Goal: Task Accomplishment & Management: Use online tool/utility

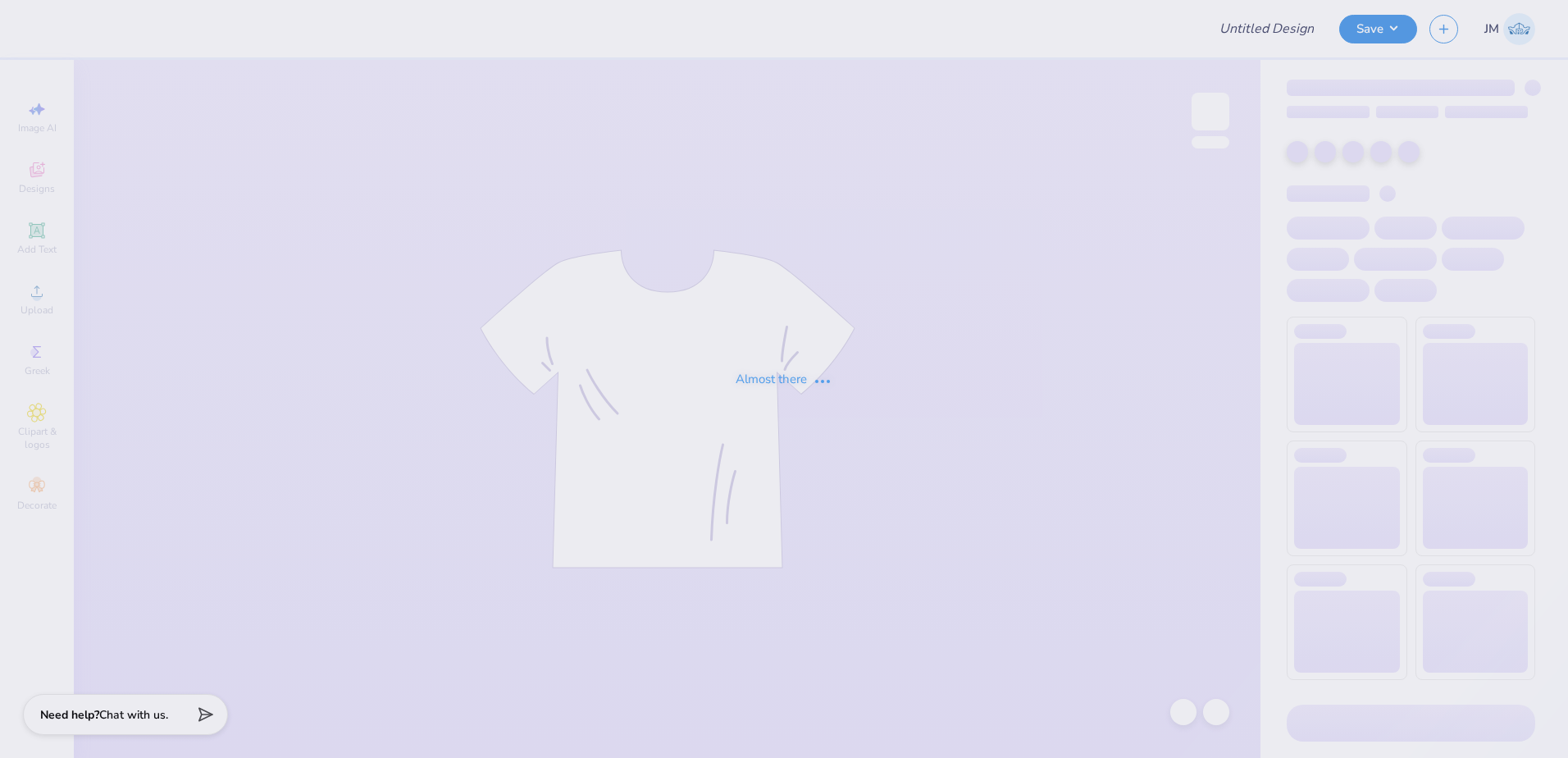
type input "dsig parents weekend"
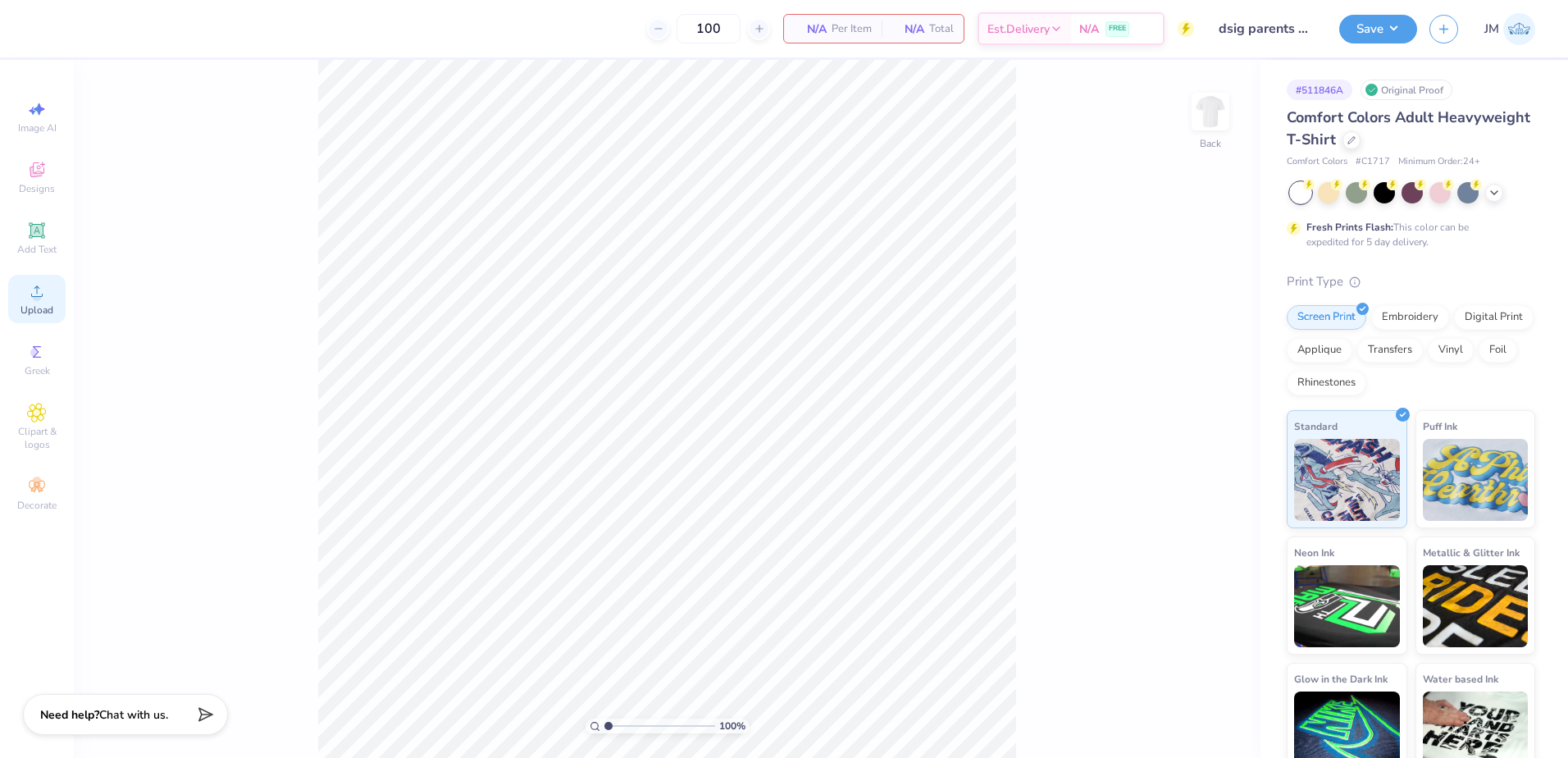
click at [41, 291] on icon at bounding box center [37, 291] width 20 height 20
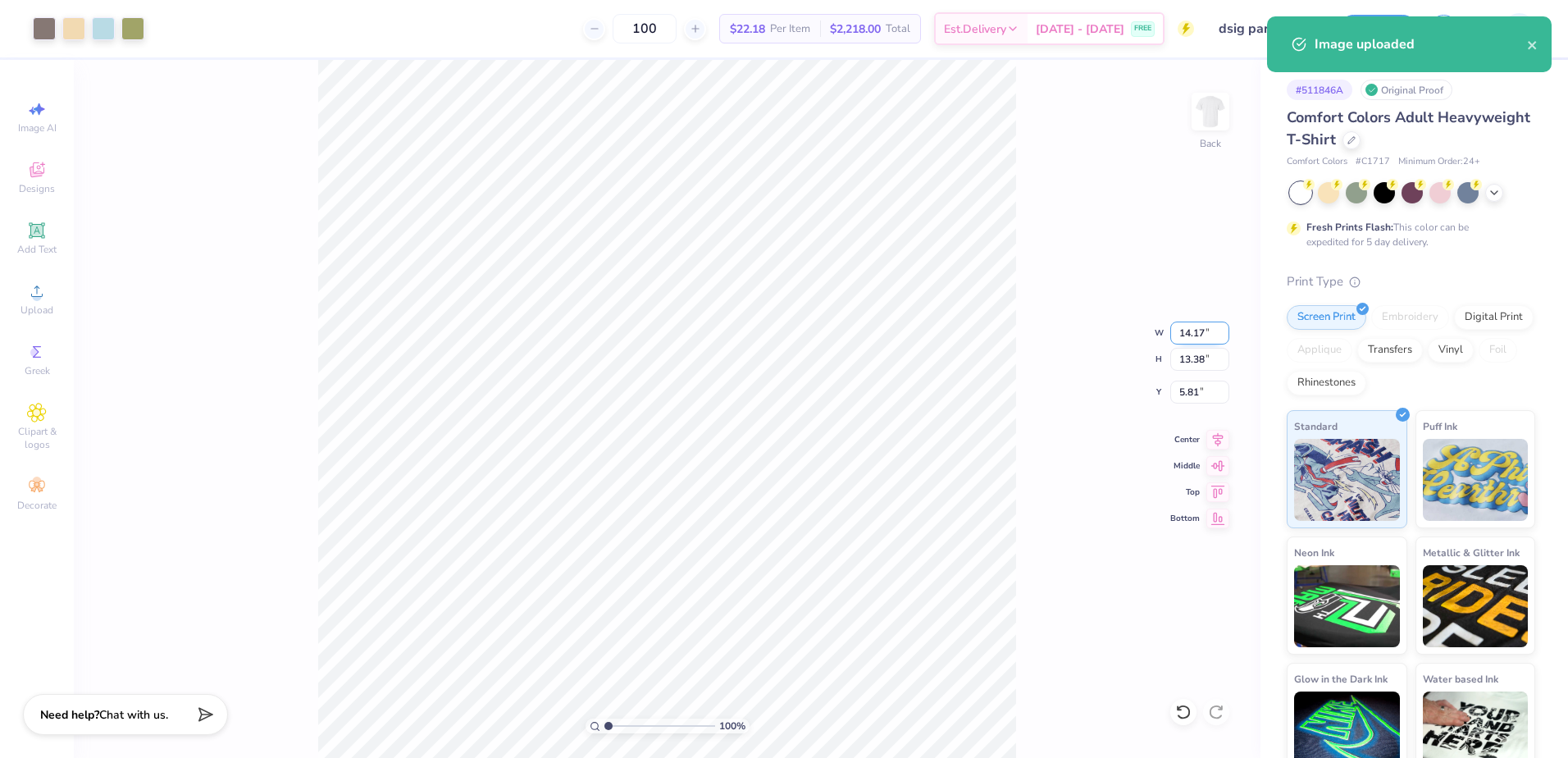
click at [1198, 329] on input "14.17" at bounding box center [1200, 333] width 59 height 23
type input "12.00"
type input "11.33"
type input "6.84"
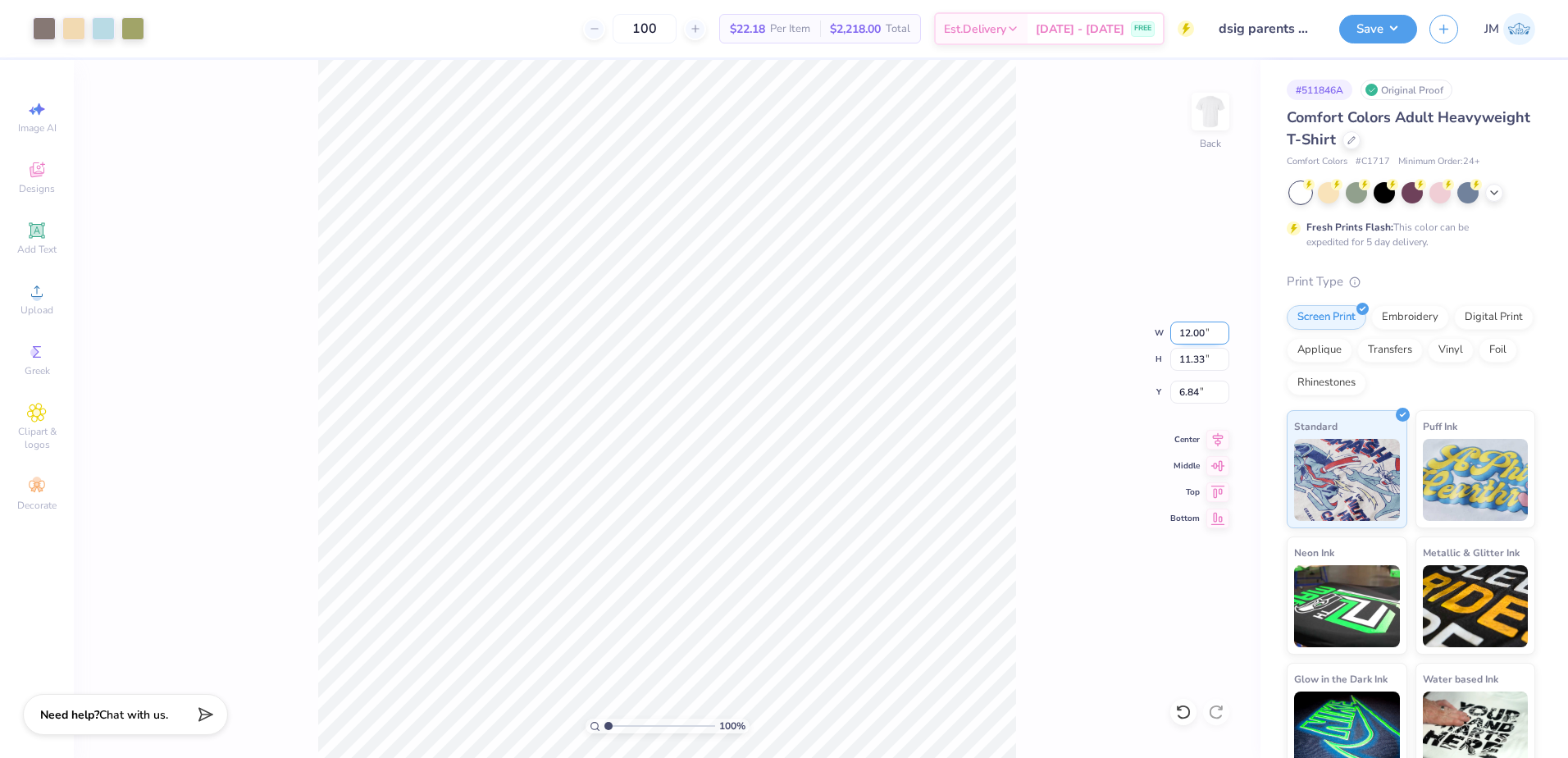
click at [1201, 334] on input "12.00" at bounding box center [1200, 333] width 59 height 23
type input "11.00"
type input "10.38"
click at [1201, 400] on input "7.31" at bounding box center [1200, 392] width 59 height 23
click at [1198, 355] on input "10.38" at bounding box center [1200, 359] width 59 height 23
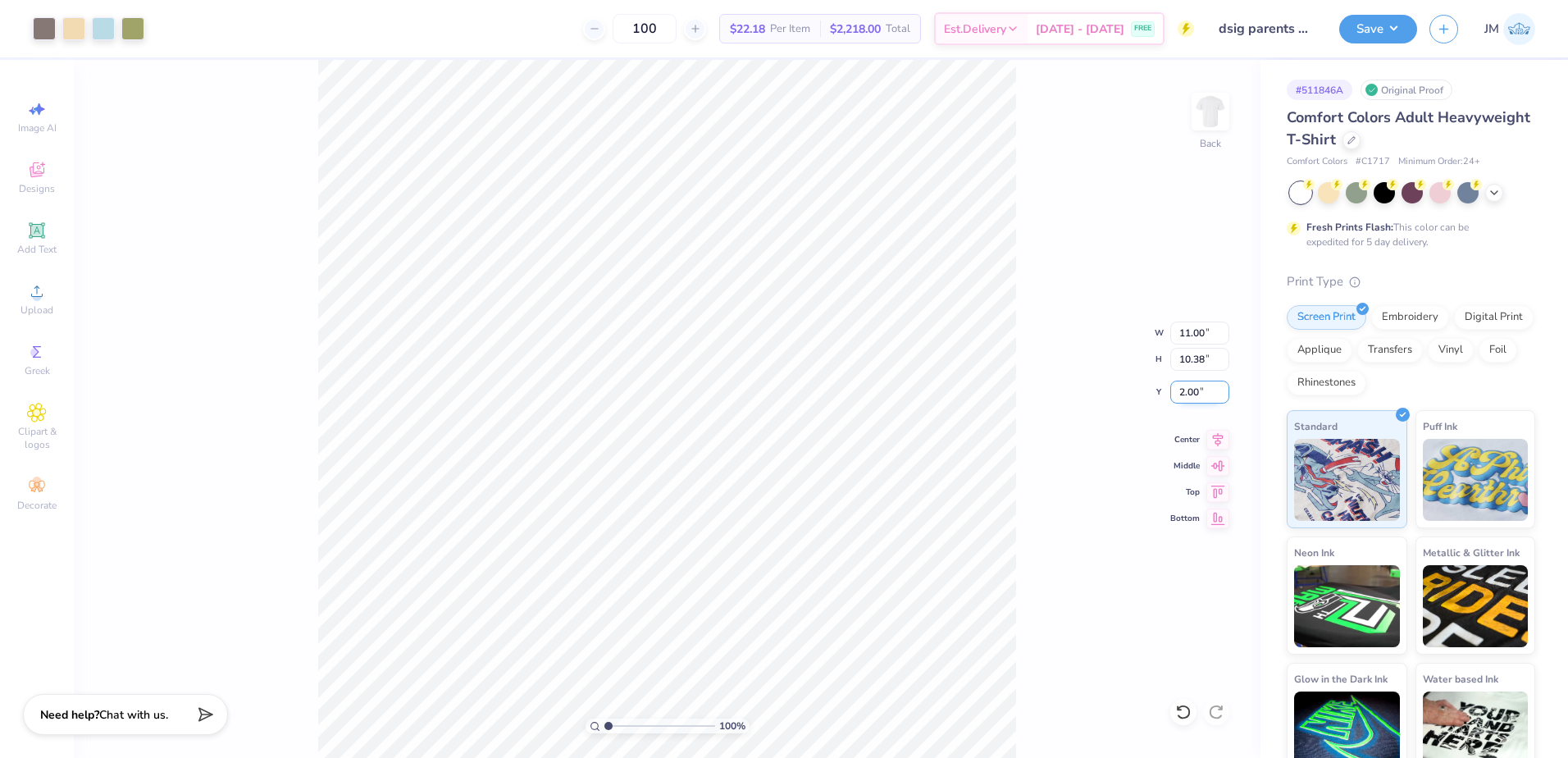
click at [1192, 393] on input "2.00" at bounding box center [1200, 392] width 59 height 23
click at [1206, 360] on input "10.38" at bounding box center [1200, 359] width 59 height 23
type input "3.00"
click at [36, 235] on icon at bounding box center [36, 230] width 12 height 12
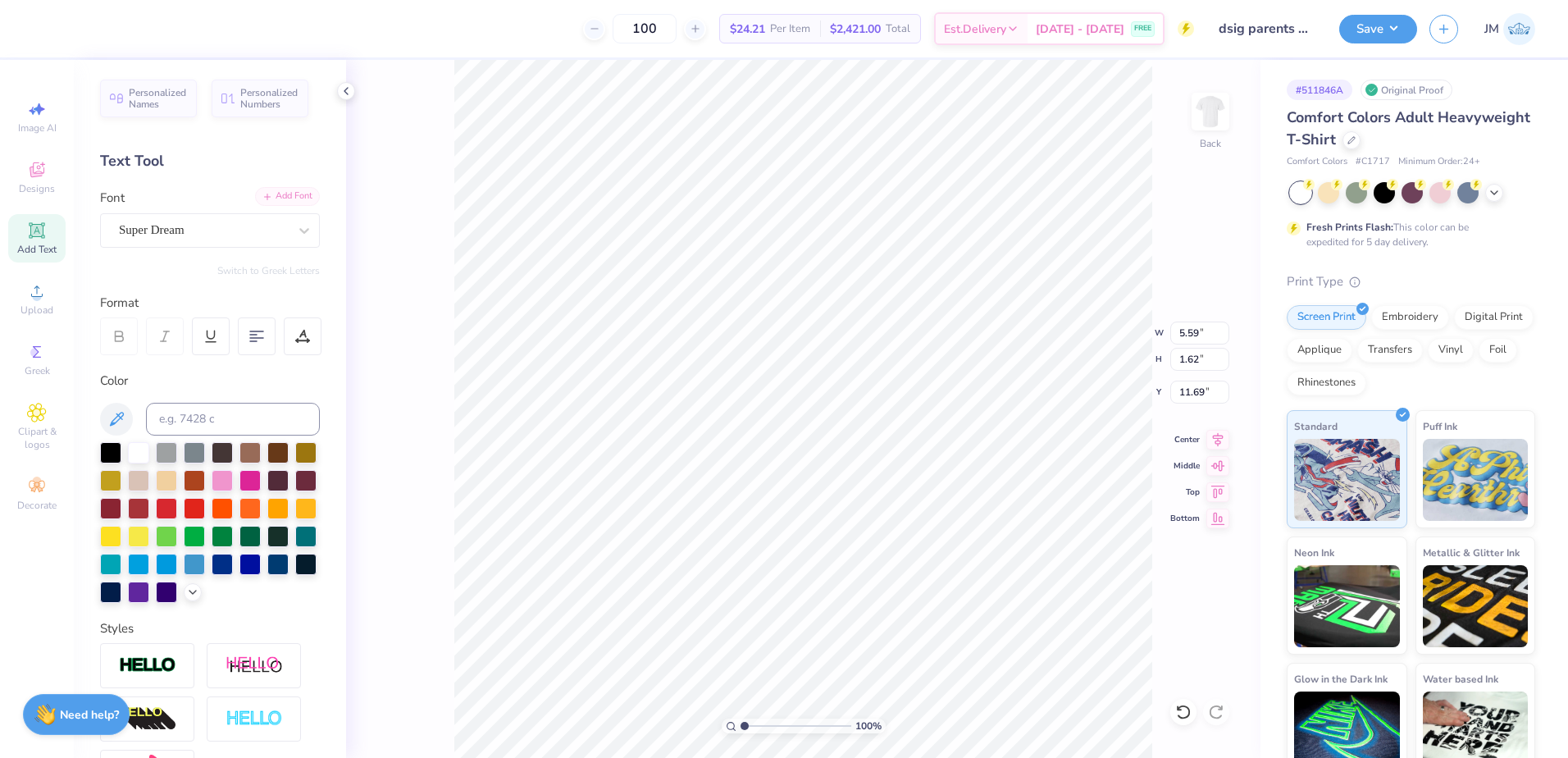
click at [295, 201] on div "Add Font" at bounding box center [287, 196] width 65 height 19
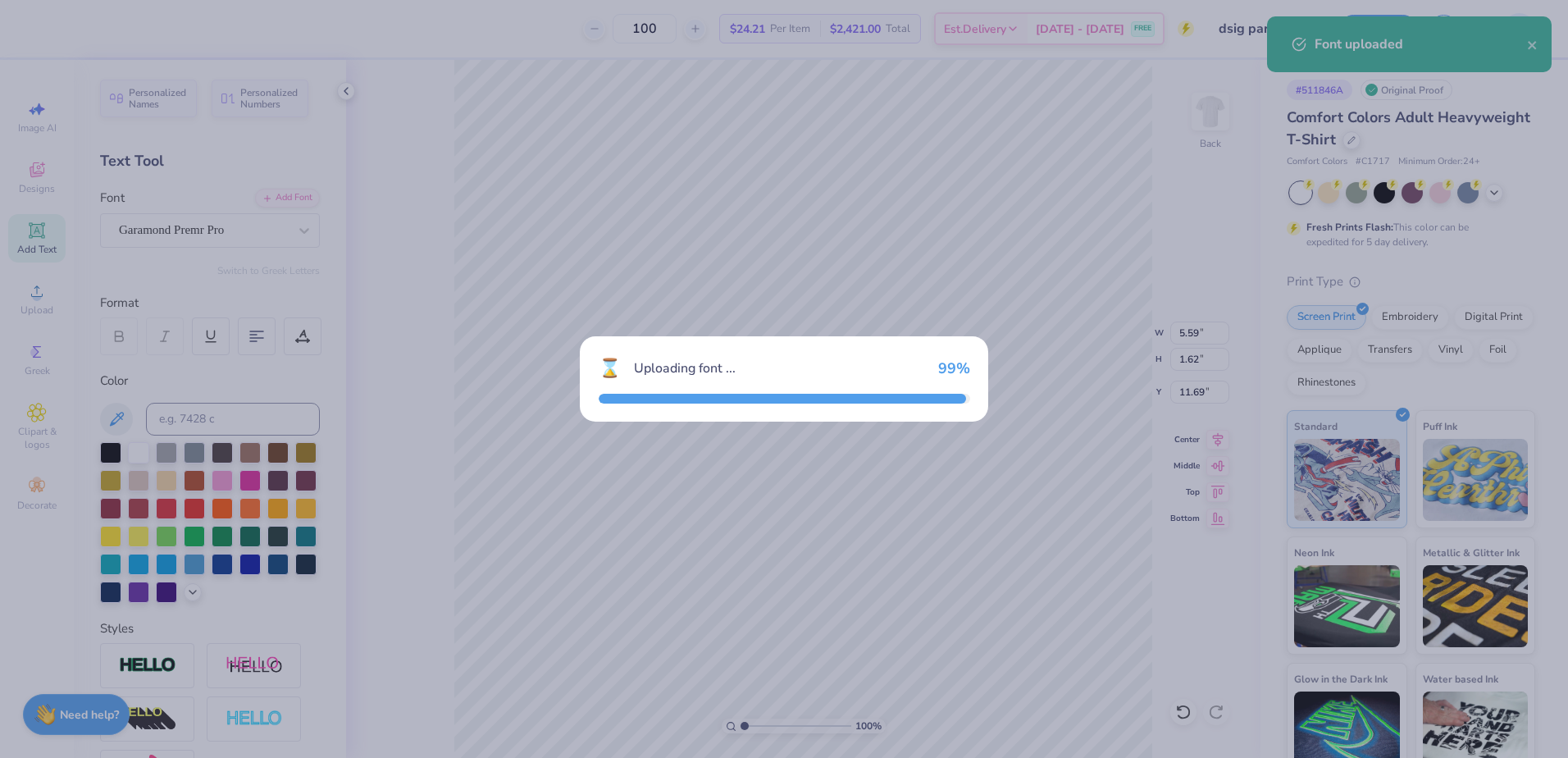
type input "6.07"
type input "1.60"
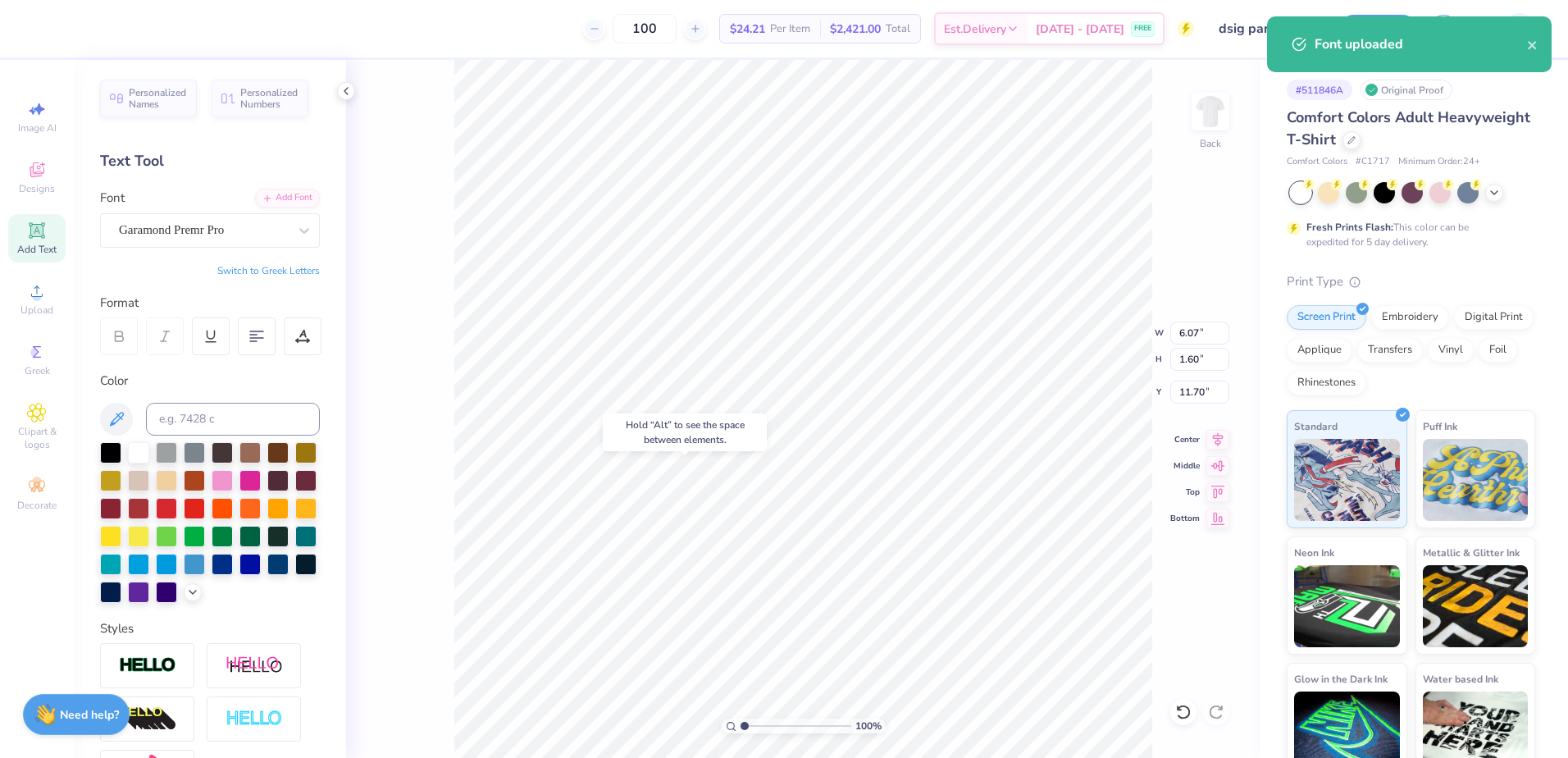
type input "14.02"
type input "11.00"
type input "10.38"
type input "3.00"
type input "6.07"
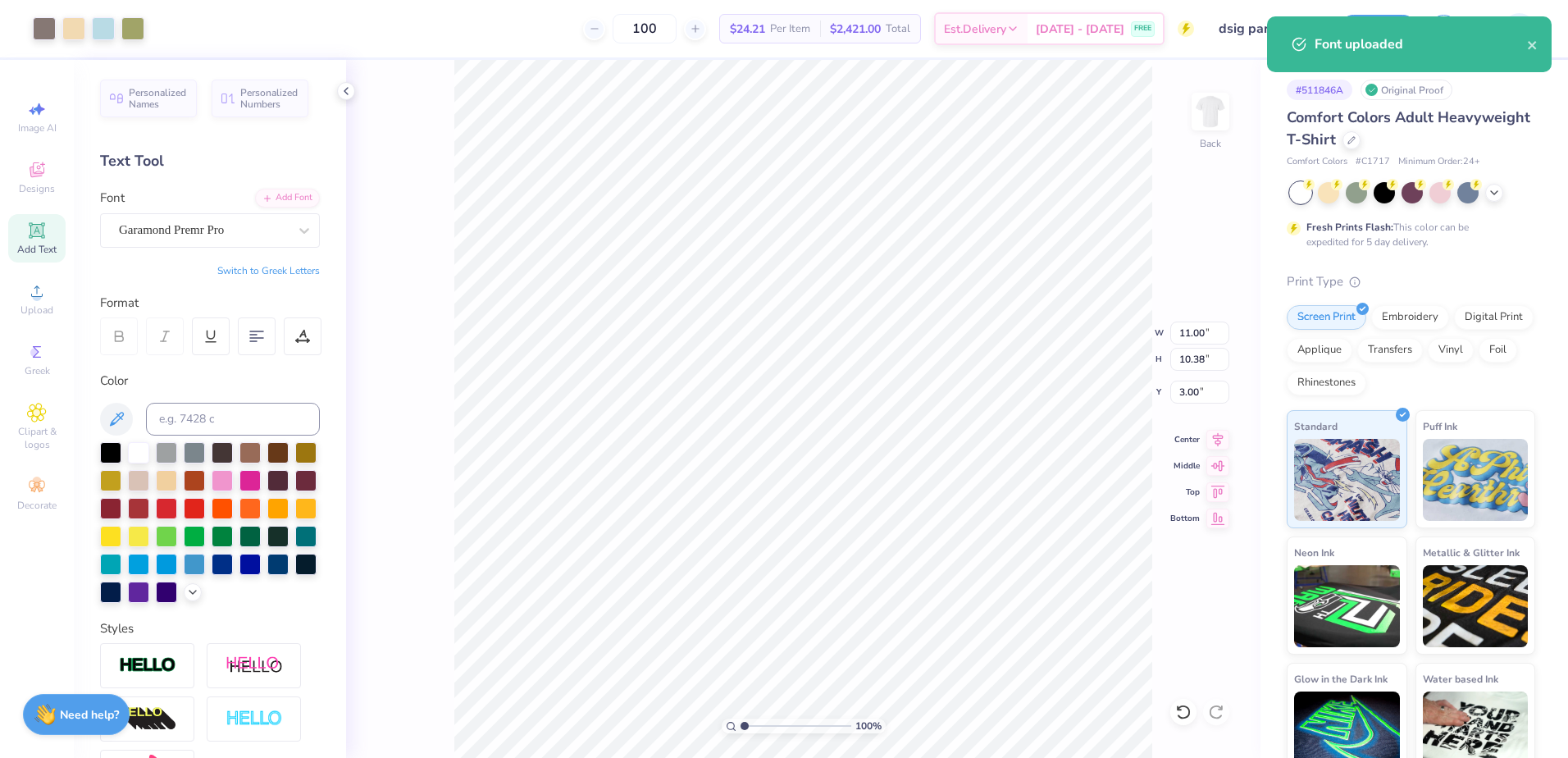
type input "1.60"
type input "14.02"
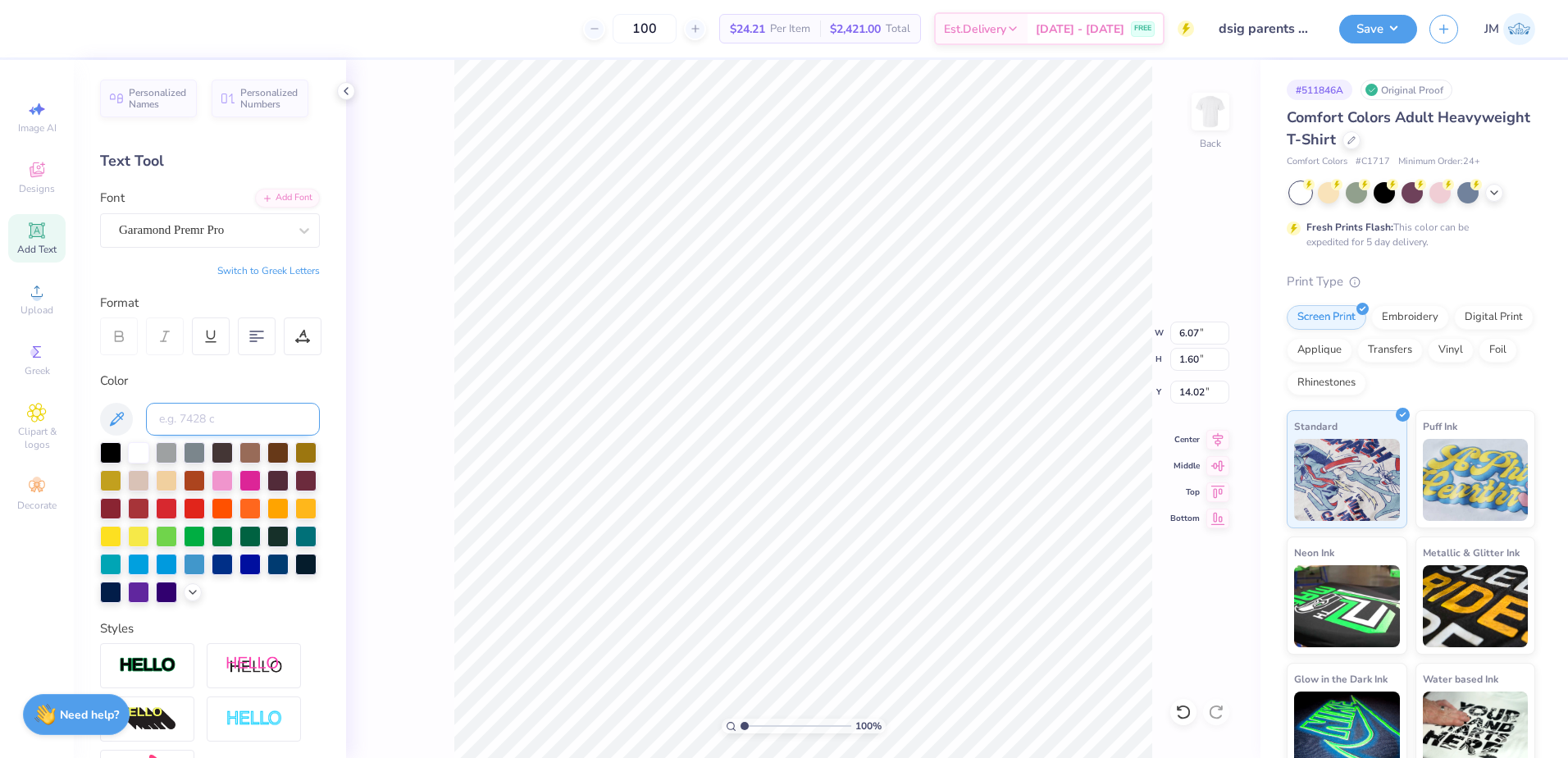
click at [216, 415] on input at bounding box center [232, 419] width 174 height 33
type input "409"
type input "2.46"
type input "0.65"
paste textarea "[PERSON_NAME][GEOGRAPHIC_DATA]"
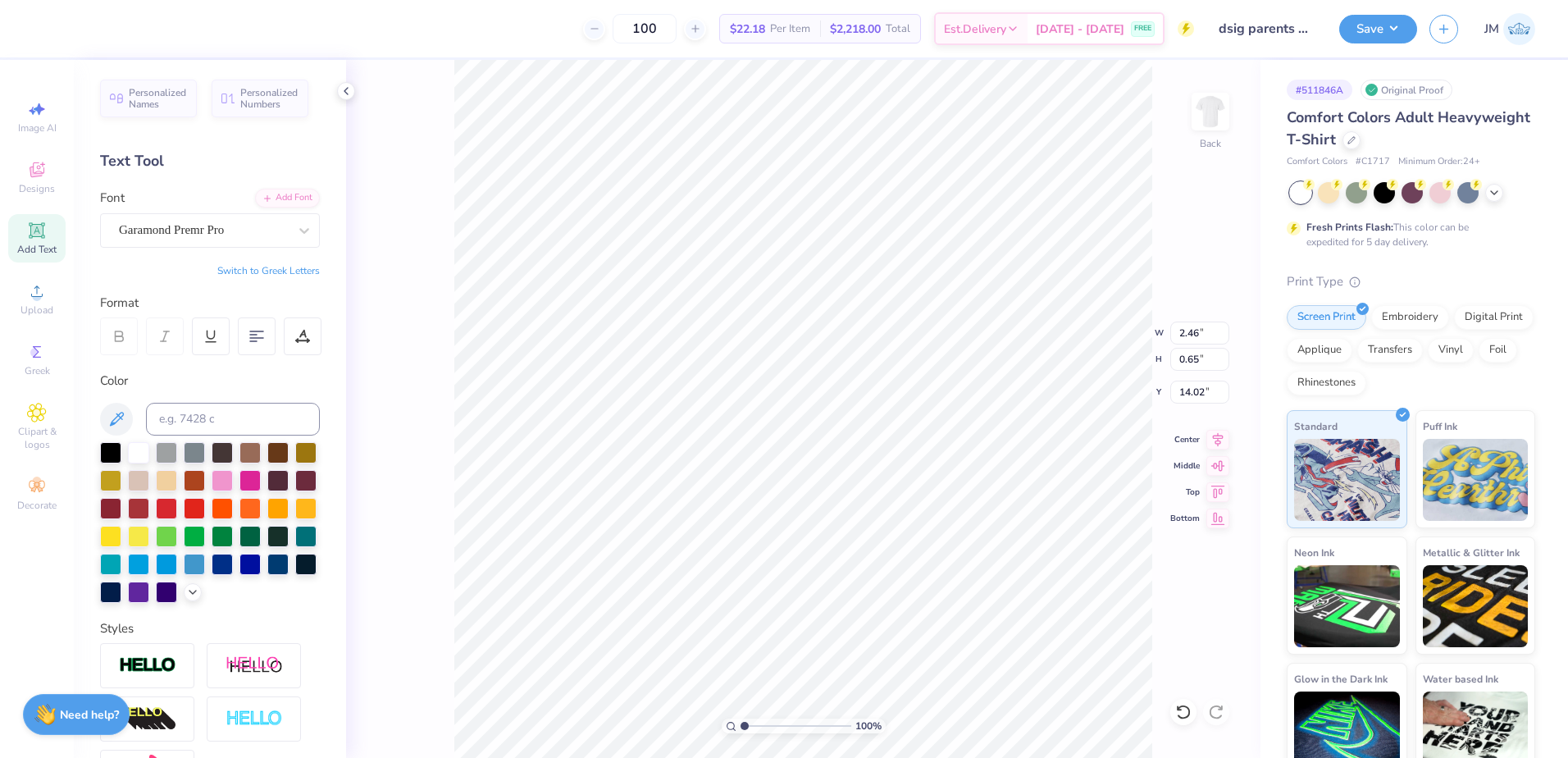
type textarea "[PERSON_NAME][GEOGRAPHIC_DATA]"
type input "11.00"
type input "10.38"
type input "3.00"
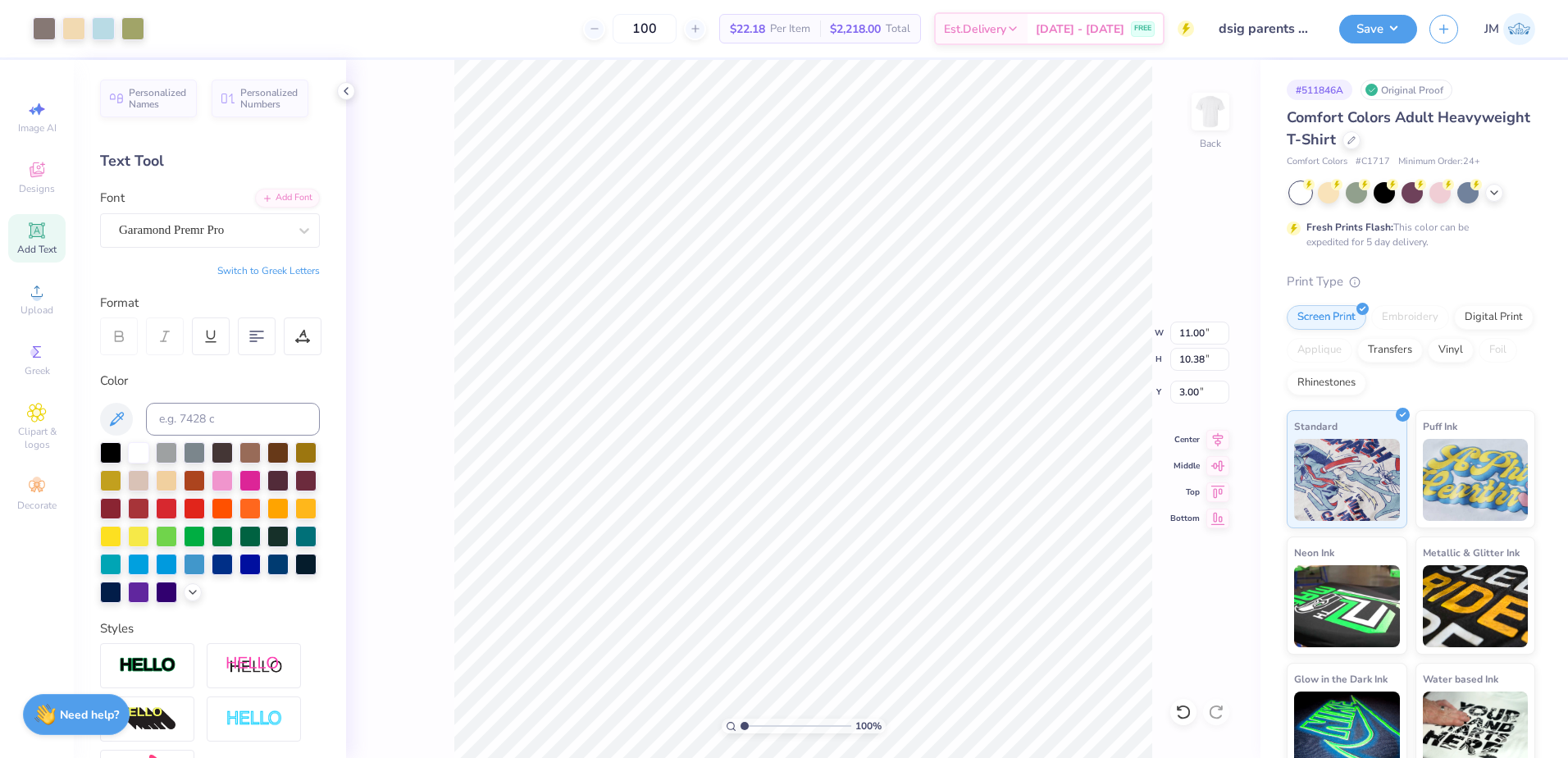
type input "13.26"
type input "0.83"
type input "13.93"
type input "7.01"
type input "0.44"
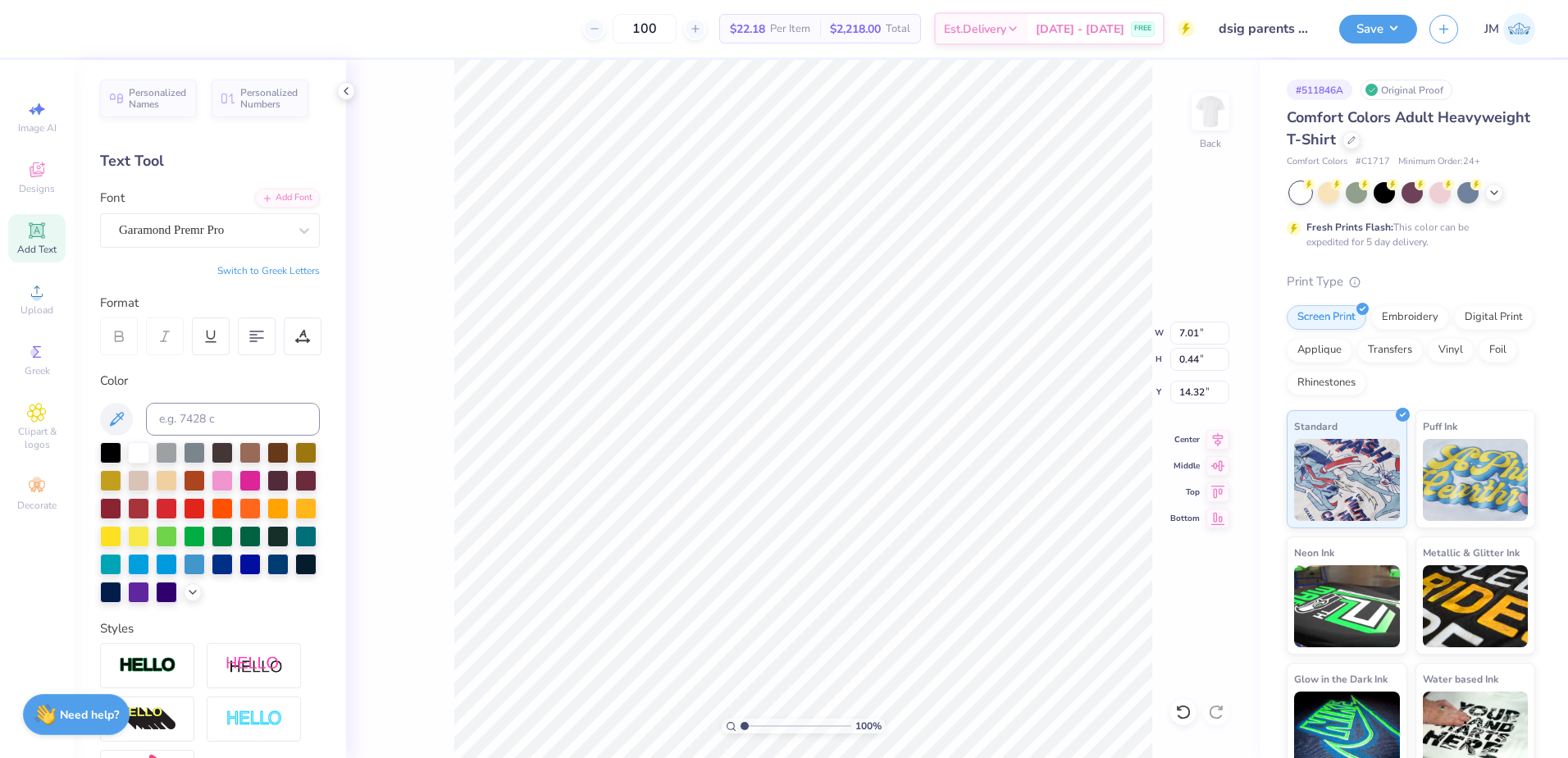
type input "13.61"
type input "2.75"
click at [764, 726] on input "range" at bounding box center [796, 726] width 111 height 15
type input "7.90"
type input "0.50"
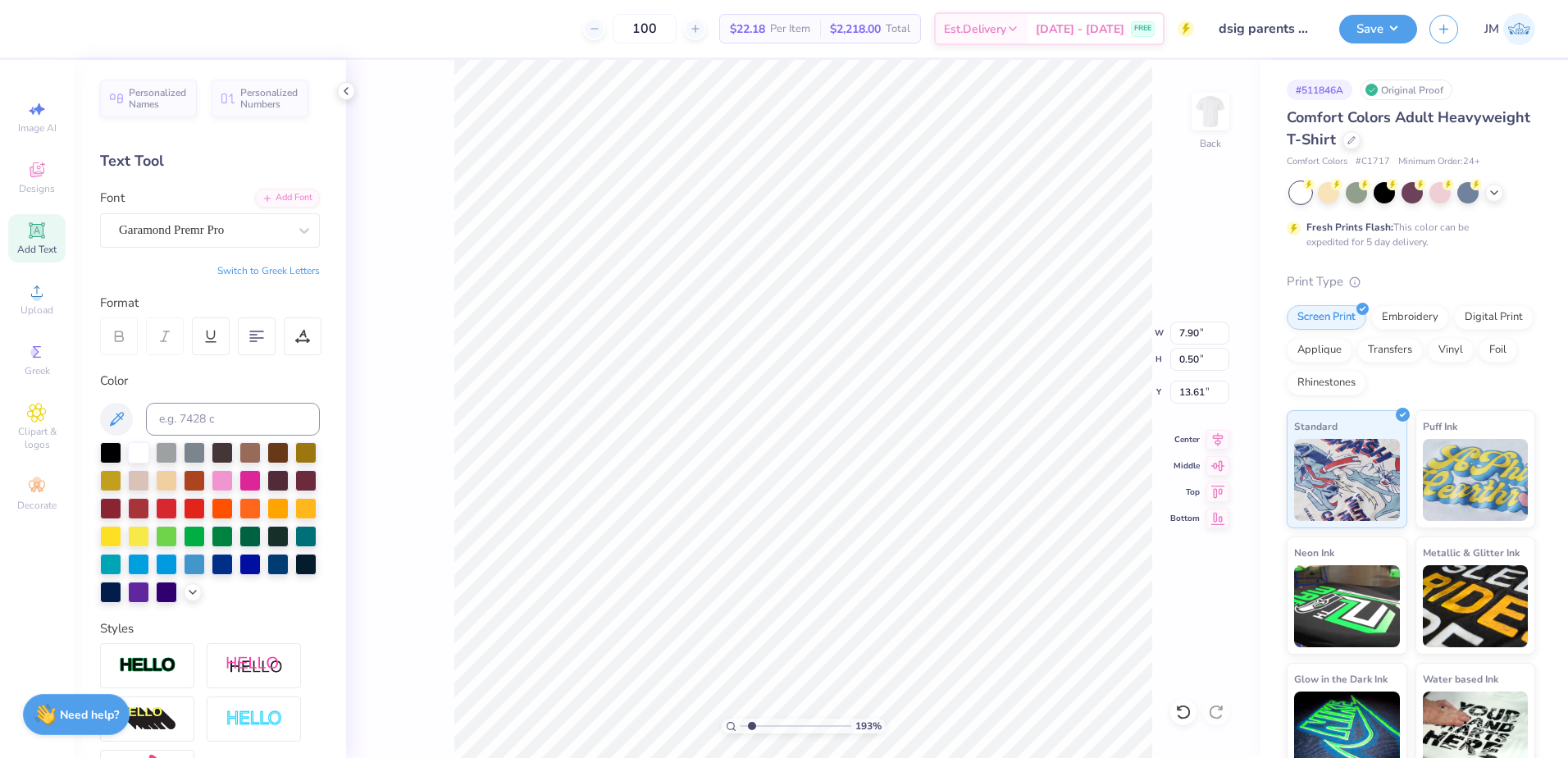
type input "1.71"
click at [752, 723] on input "range" at bounding box center [796, 726] width 111 height 15
type input "13.59"
type input "8.02"
type input "14.36"
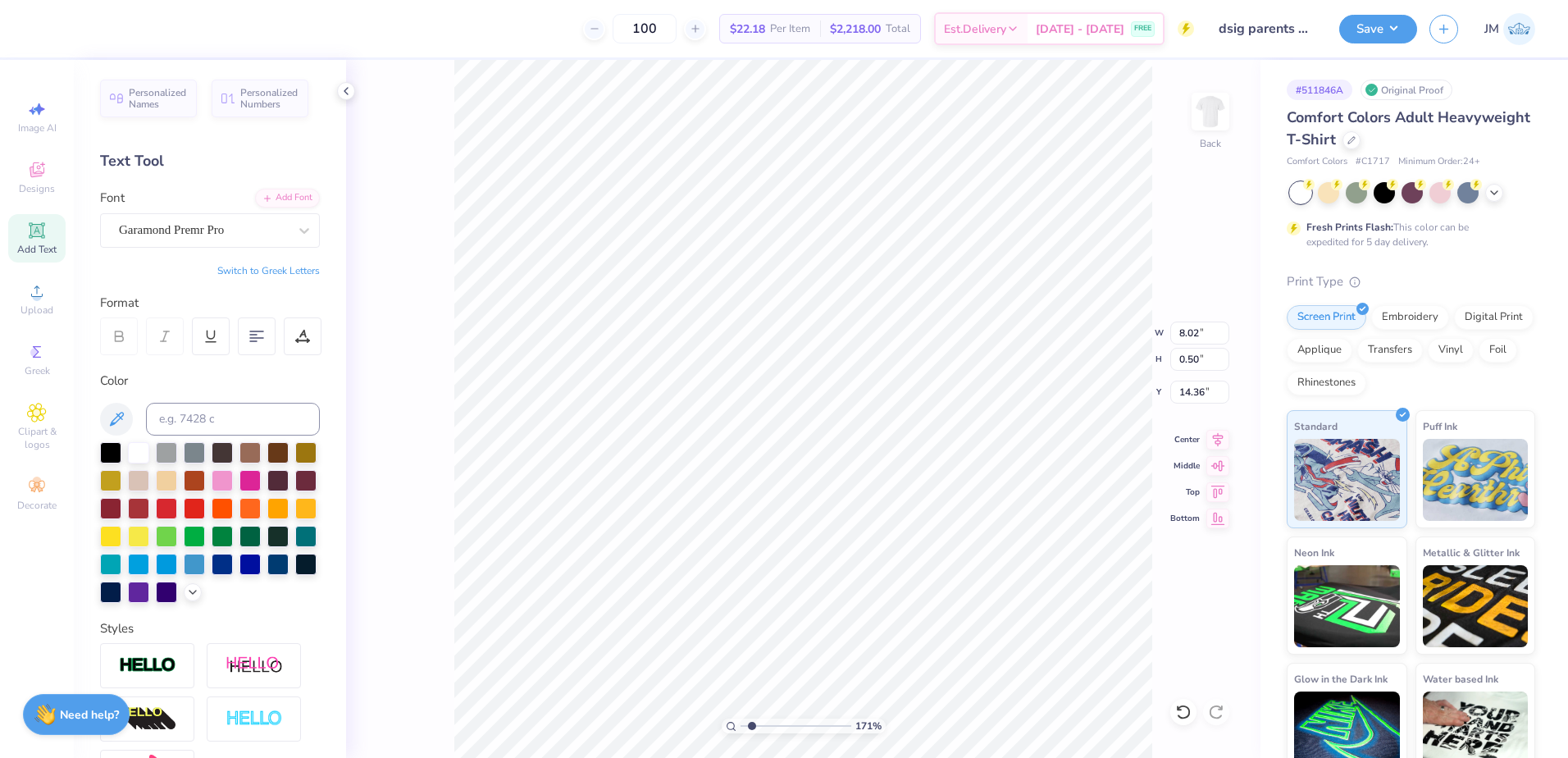
paste textarea "®"
type textarea "®"
type input "0.32"
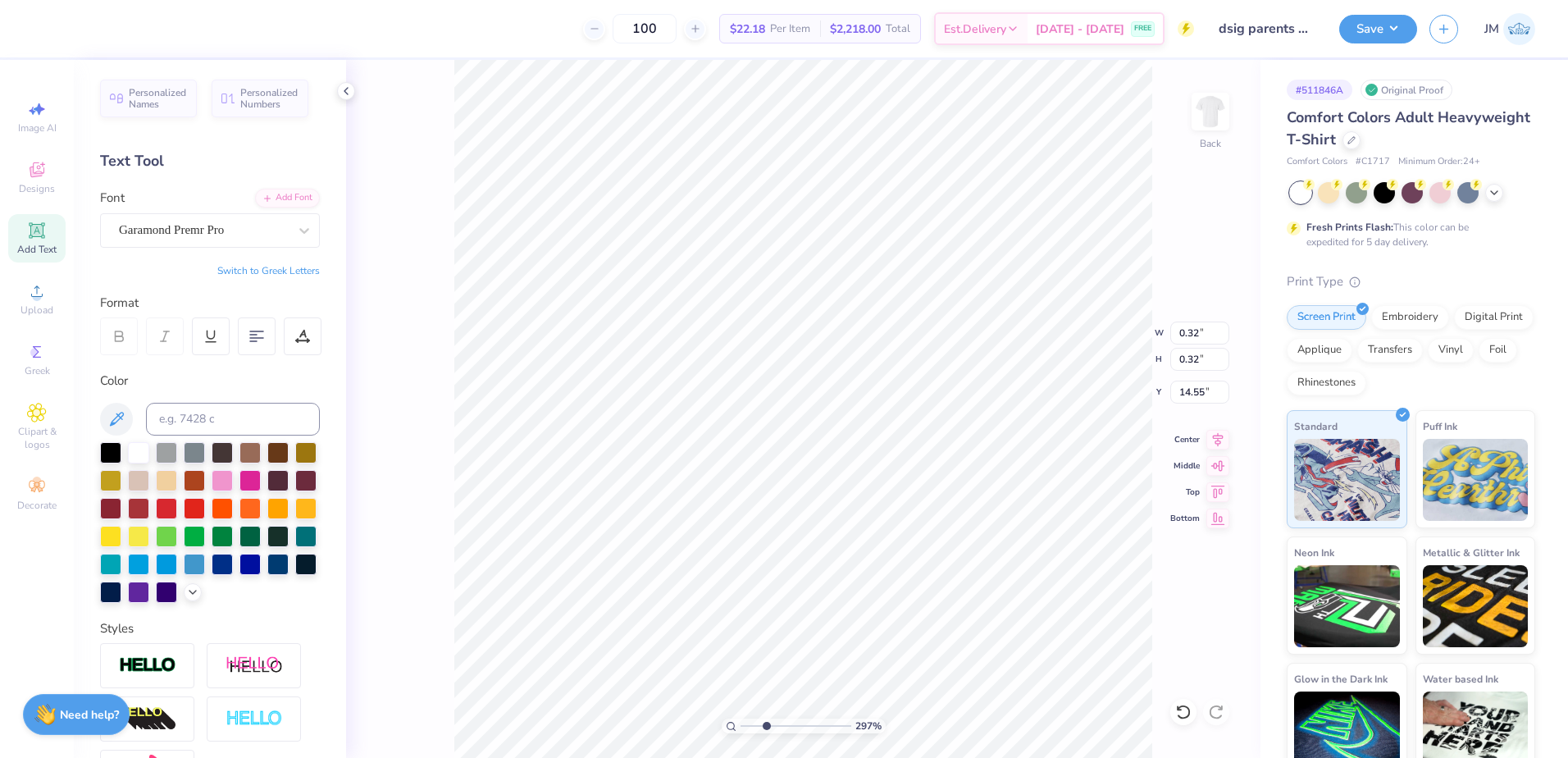
type input "2.97"
click at [766, 726] on input "range" at bounding box center [796, 726] width 111 height 15
type input "13.53"
type input "0.21"
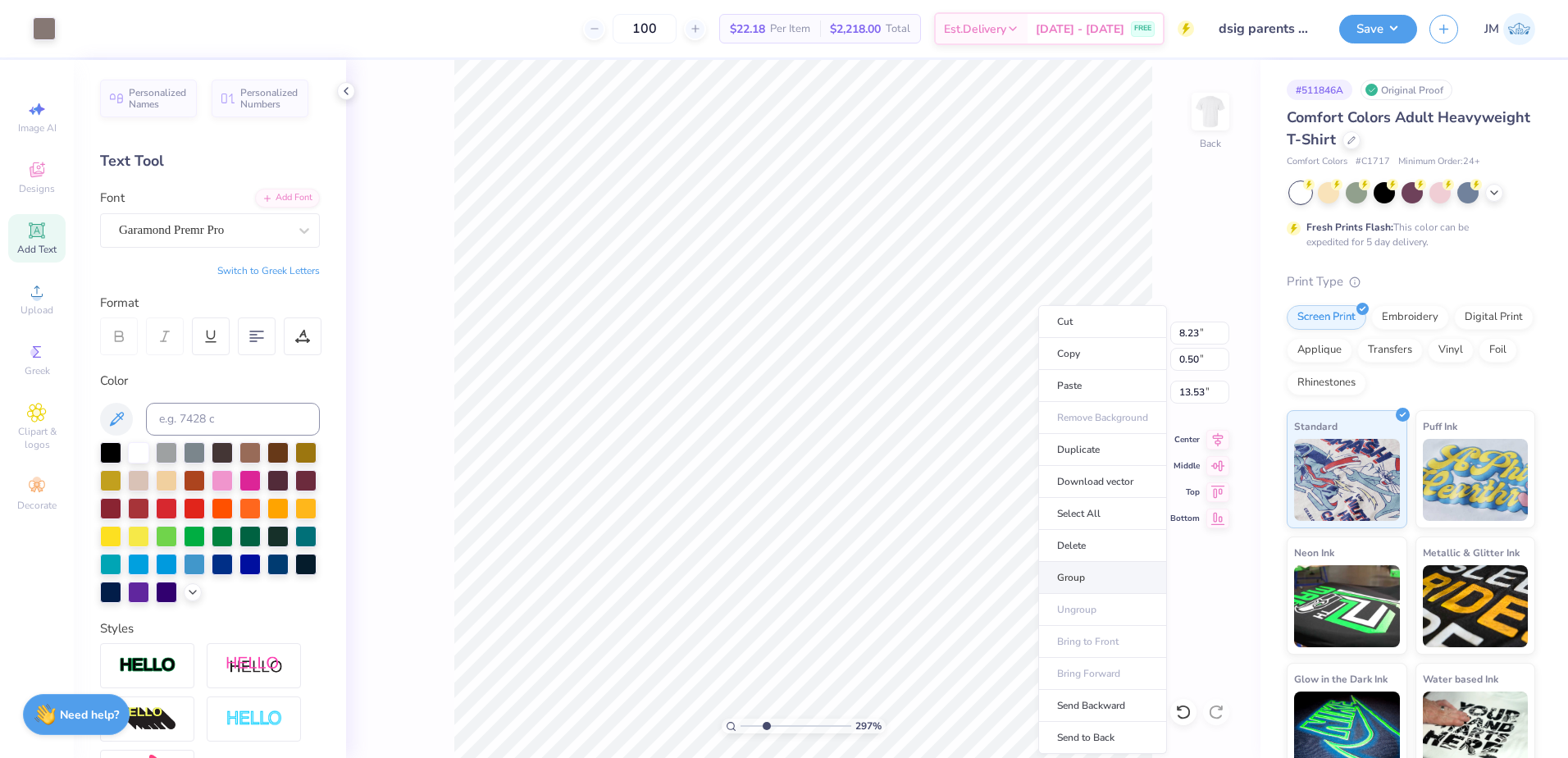
click at [1072, 584] on li "Group" at bounding box center [1102, 578] width 128 height 32
click at [1218, 449] on div "297 % Back W 8.23 8.23 " H 0.50 0.50 " Y 13.53 13.53 " Center Middle Top Bottom" at bounding box center [803, 409] width 914 height 698
click at [1218, 435] on icon at bounding box center [1218, 437] width 23 height 20
click at [754, 723] on input "range" at bounding box center [796, 726] width 111 height 15
click at [885, 579] on li "Group" at bounding box center [915, 578] width 128 height 32
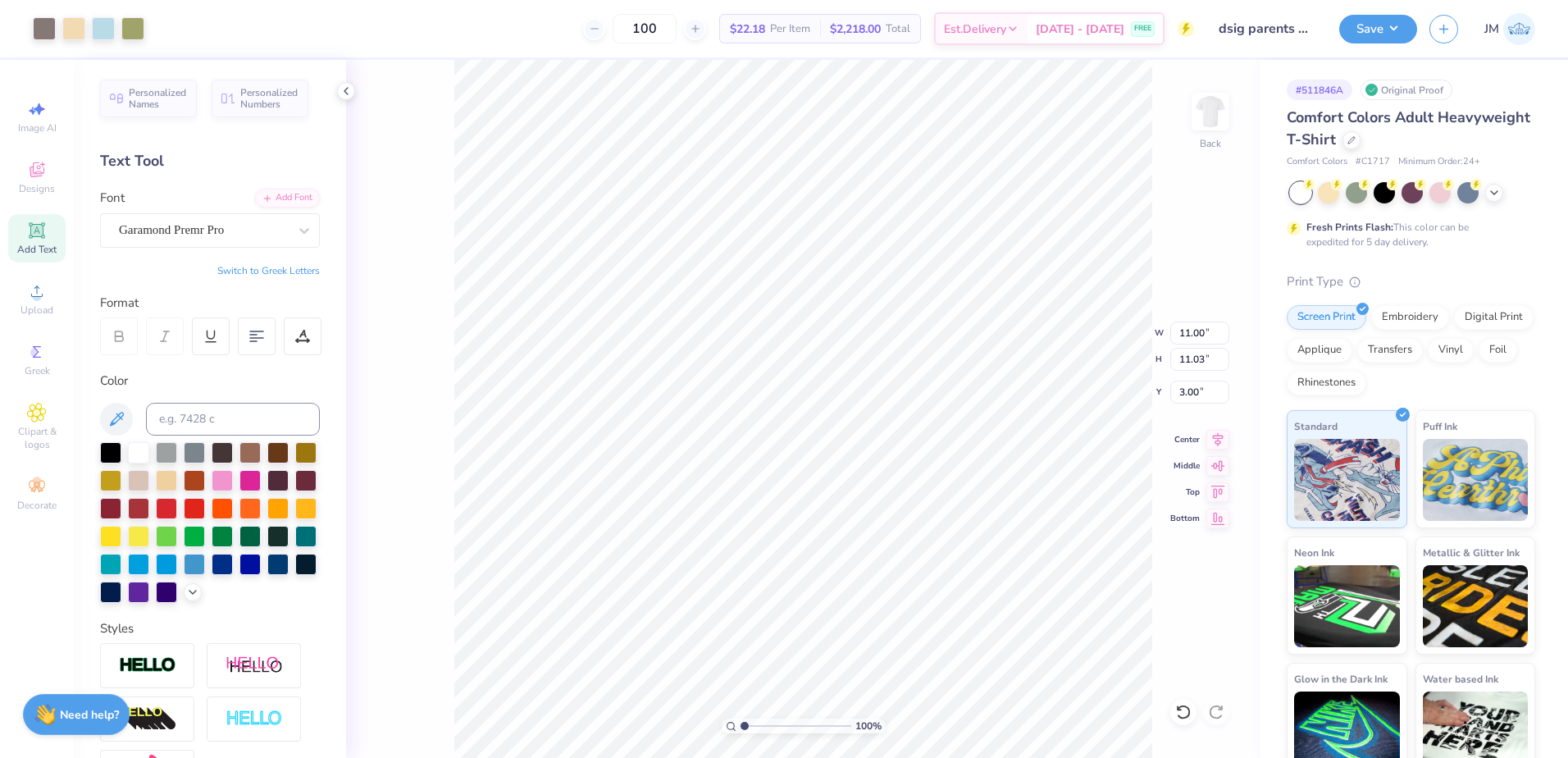
drag, startPoint x: 754, startPoint y: 727, endPoint x: 742, endPoint y: 720, distance: 13.9
type input "1"
click at [742, 727] on input "range" at bounding box center [796, 726] width 111 height 15
click at [1219, 442] on icon at bounding box center [1218, 437] width 23 height 20
click at [1373, 23] on button "Save" at bounding box center [1378, 26] width 78 height 29
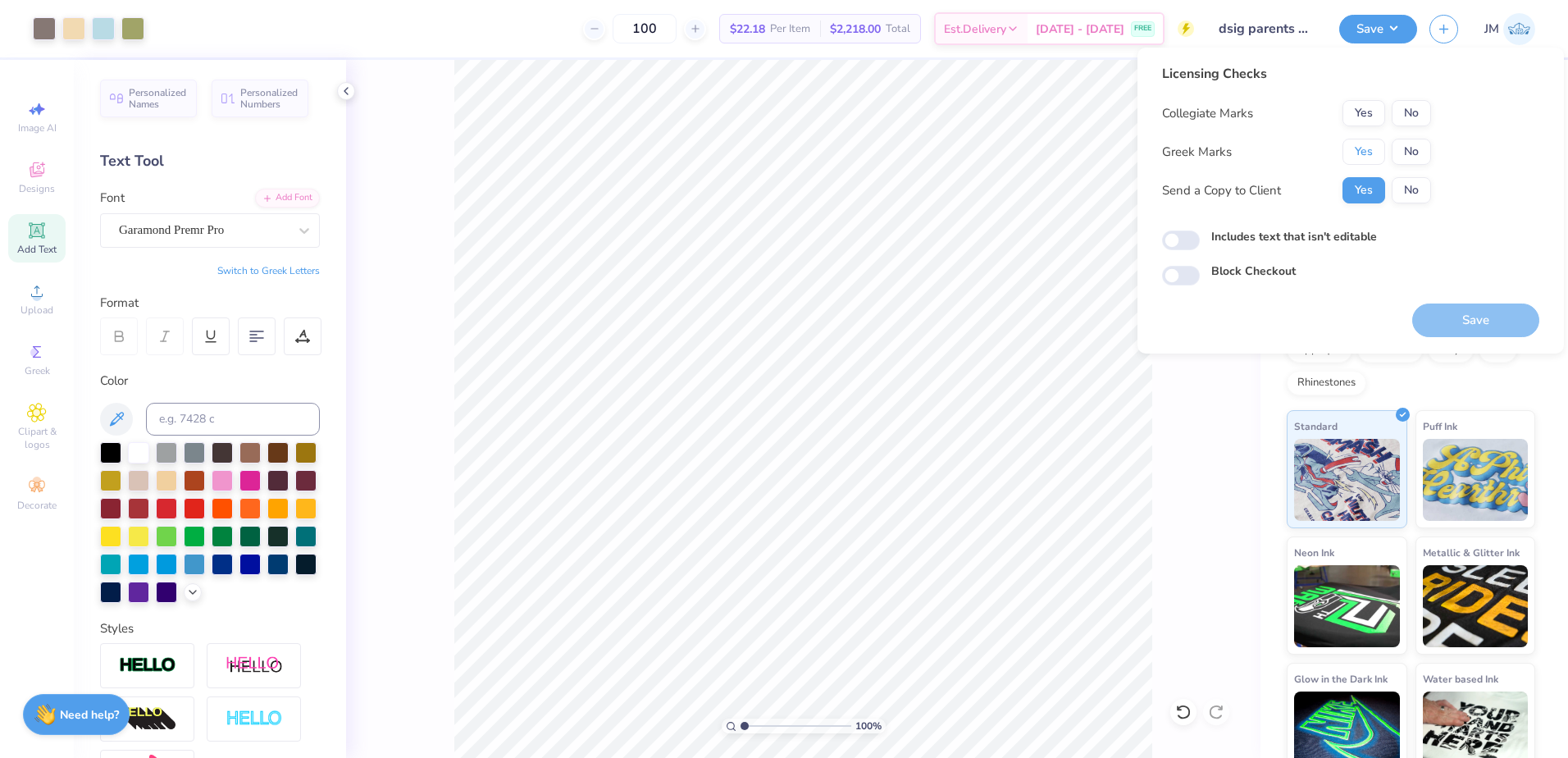
click at [1369, 159] on button "Yes" at bounding box center [1364, 151] width 43 height 26
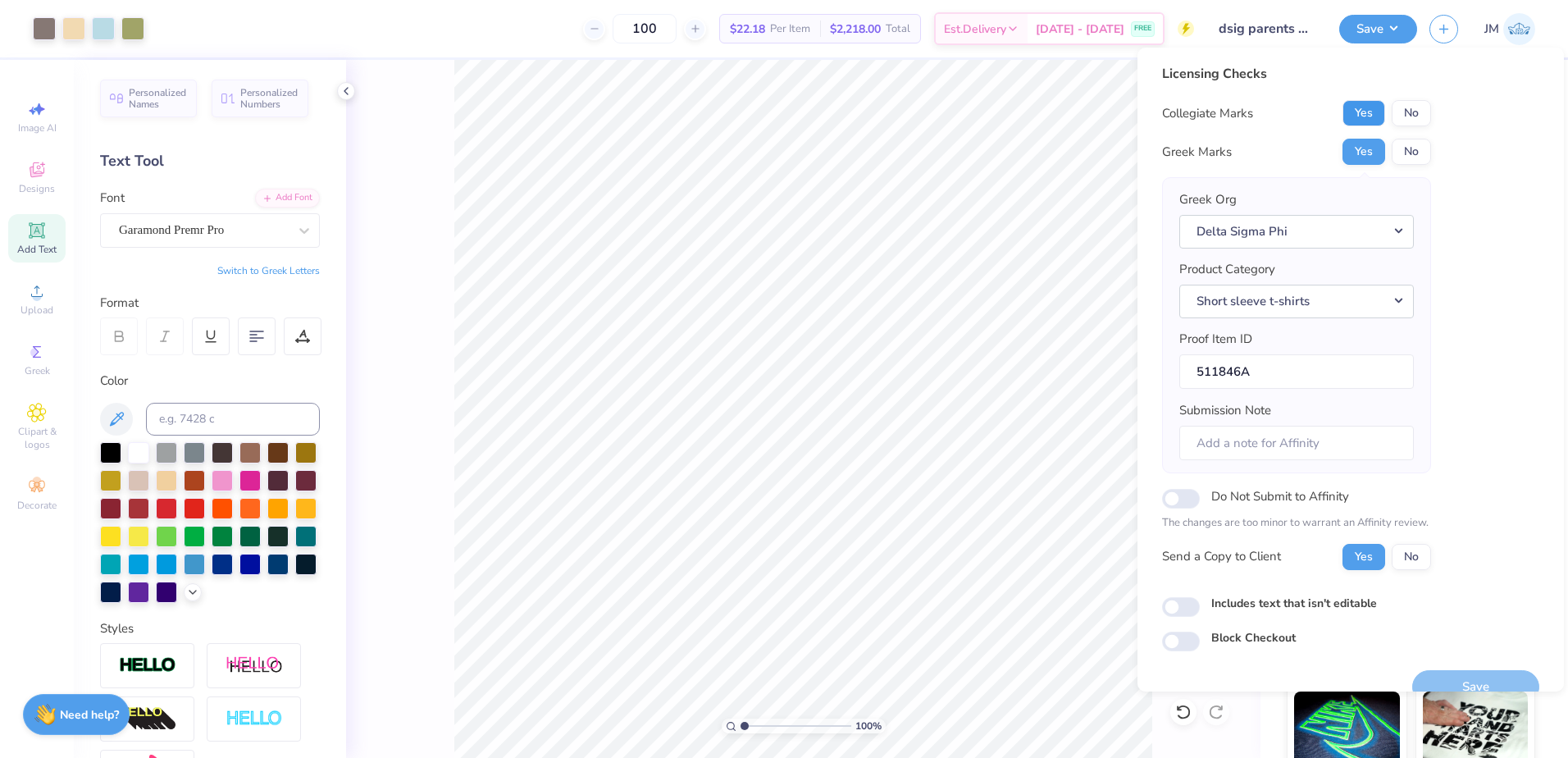
click at [1360, 109] on button "Yes" at bounding box center [1364, 114] width 43 height 26
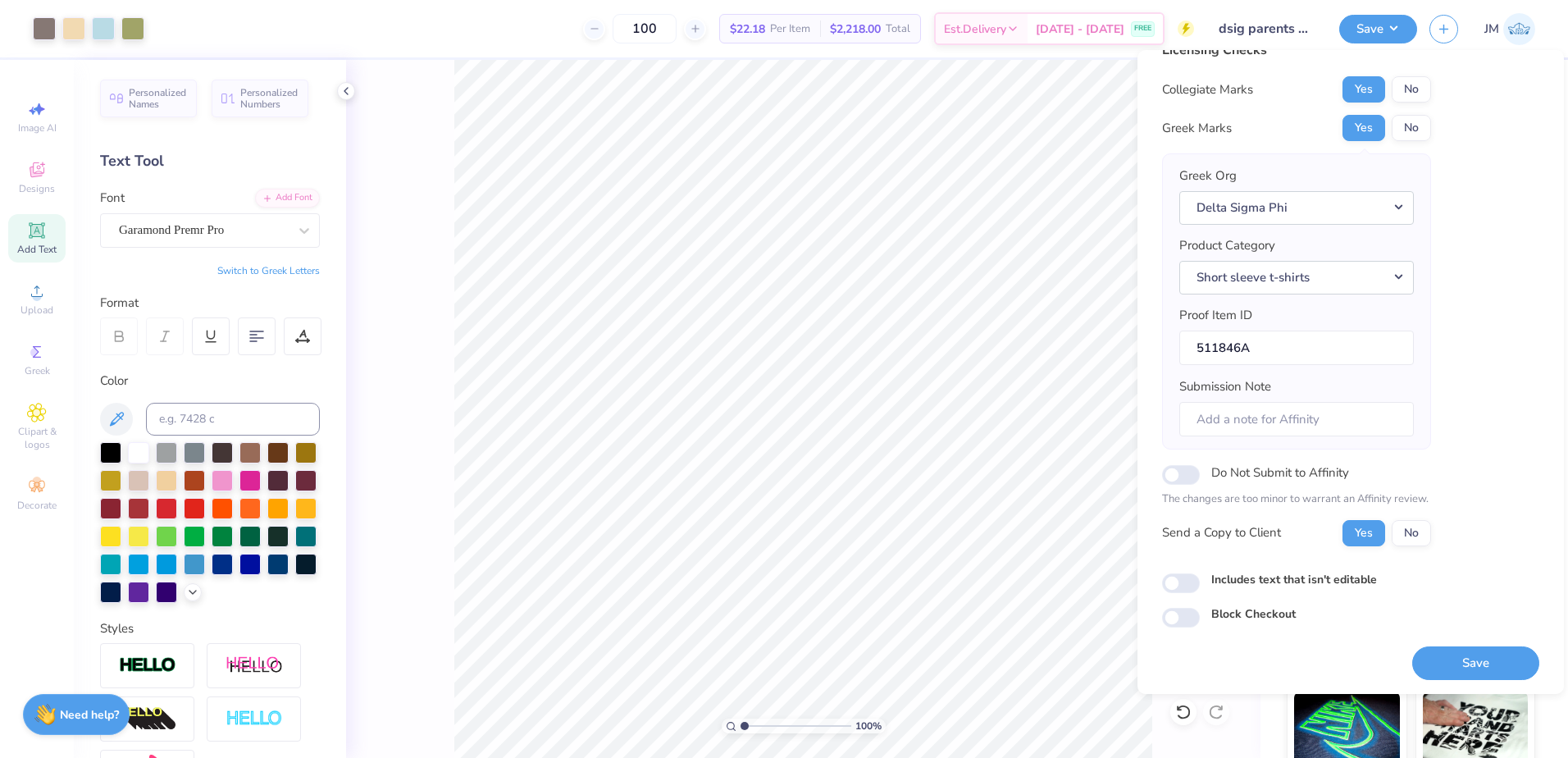
scroll to position [28, 0]
click at [1472, 661] on button "Save" at bounding box center [1476, 661] width 127 height 34
